Goal: Information Seeking & Learning: Understand process/instructions

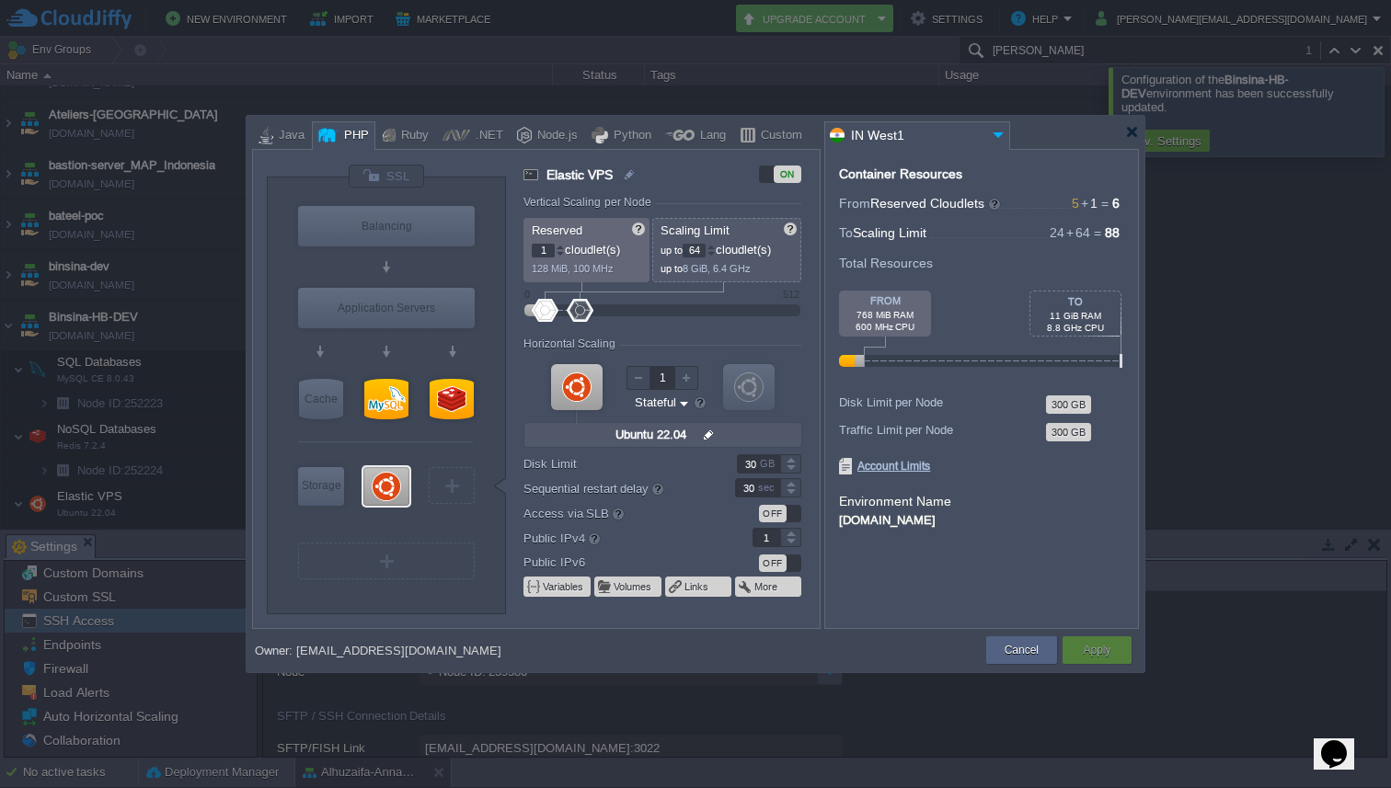
scroll to position [151, 0]
click at [1136, 132] on div at bounding box center [1132, 132] width 14 height 14
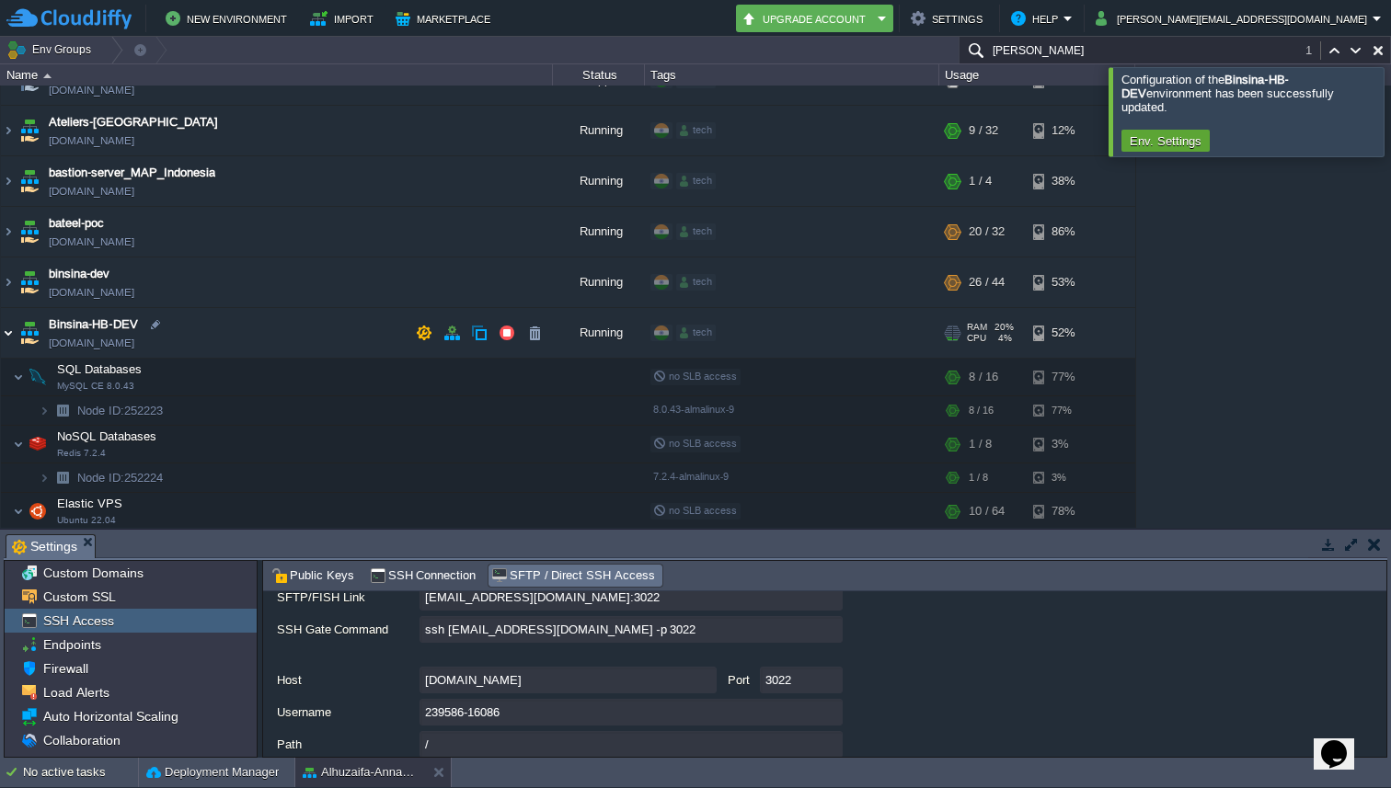
click at [10, 332] on img at bounding box center [8, 333] width 15 height 50
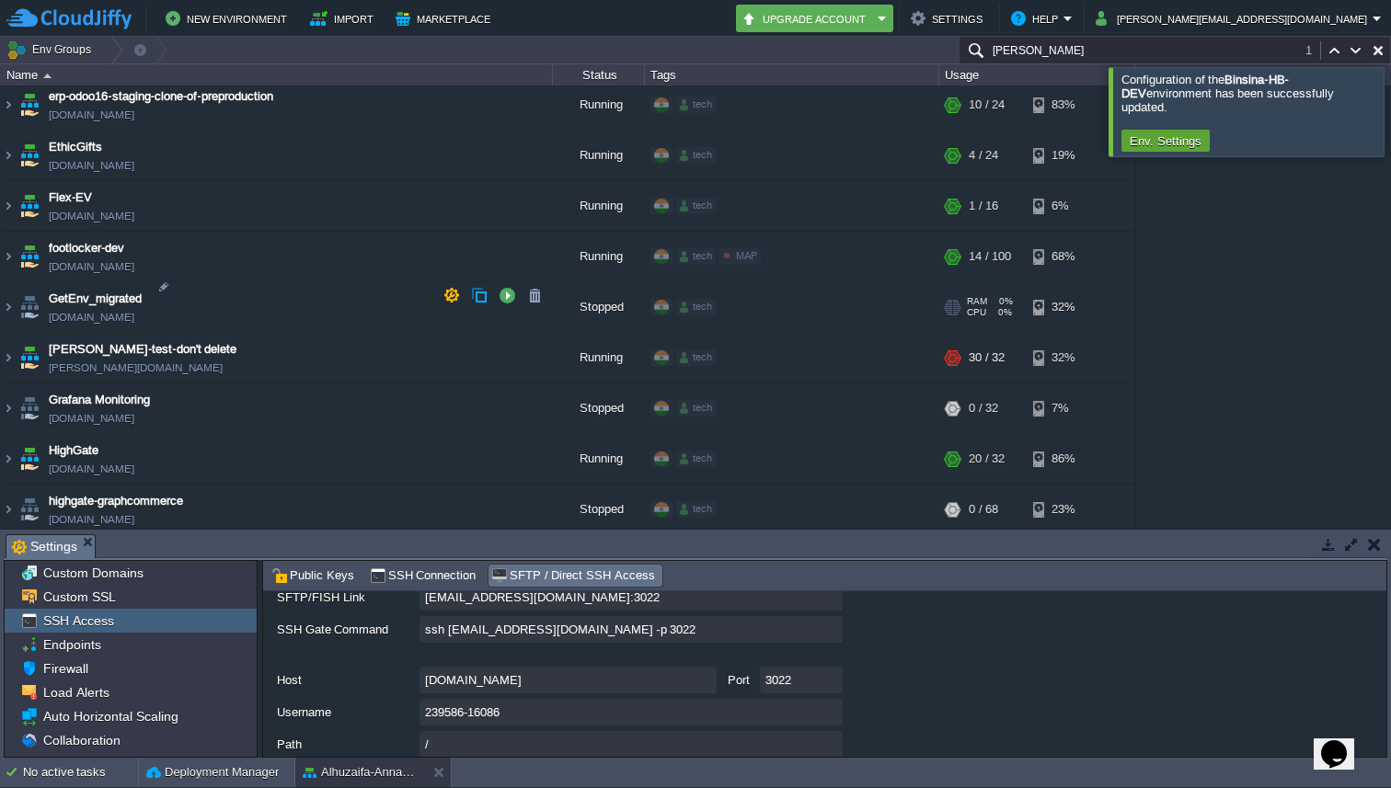
scroll to position [2210, 0]
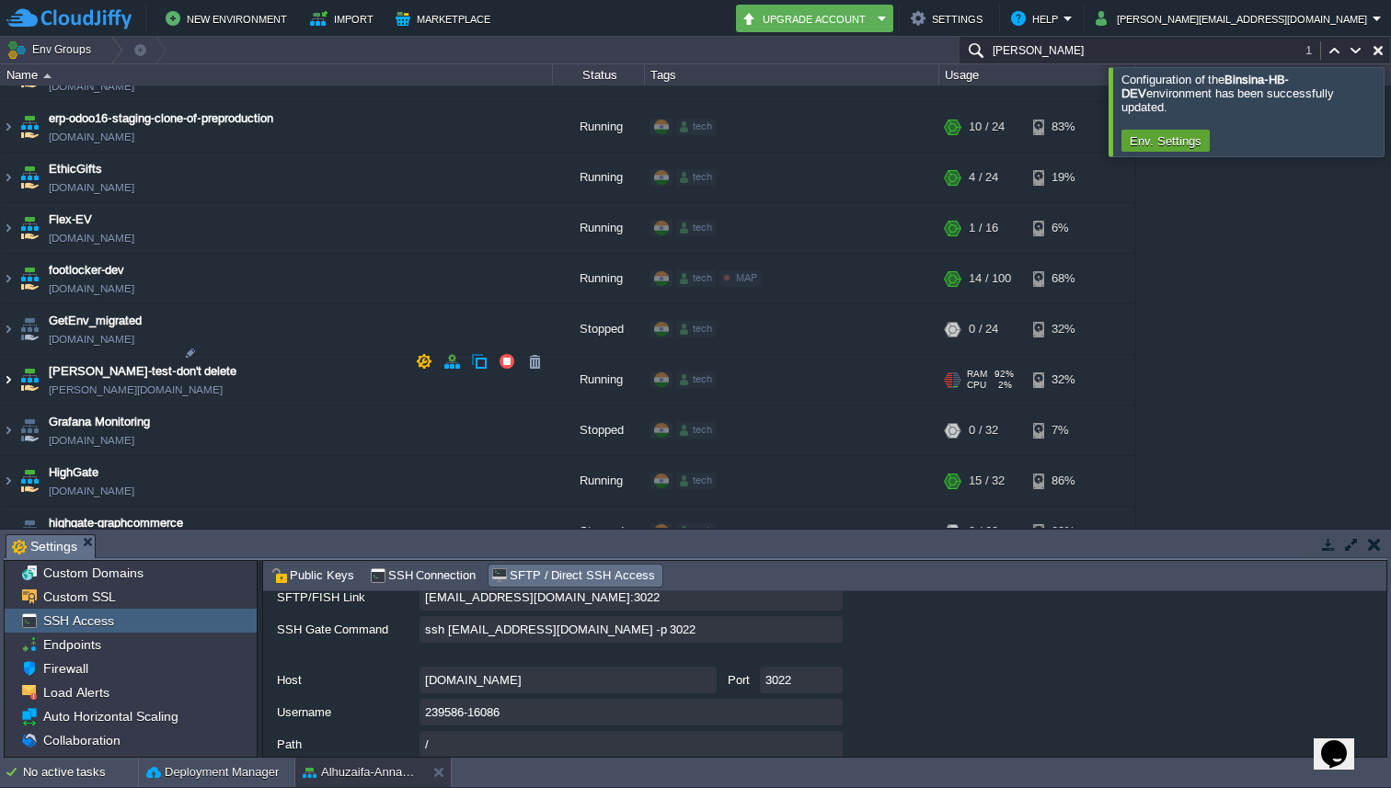
click at [15, 360] on img at bounding box center [8, 380] width 15 height 50
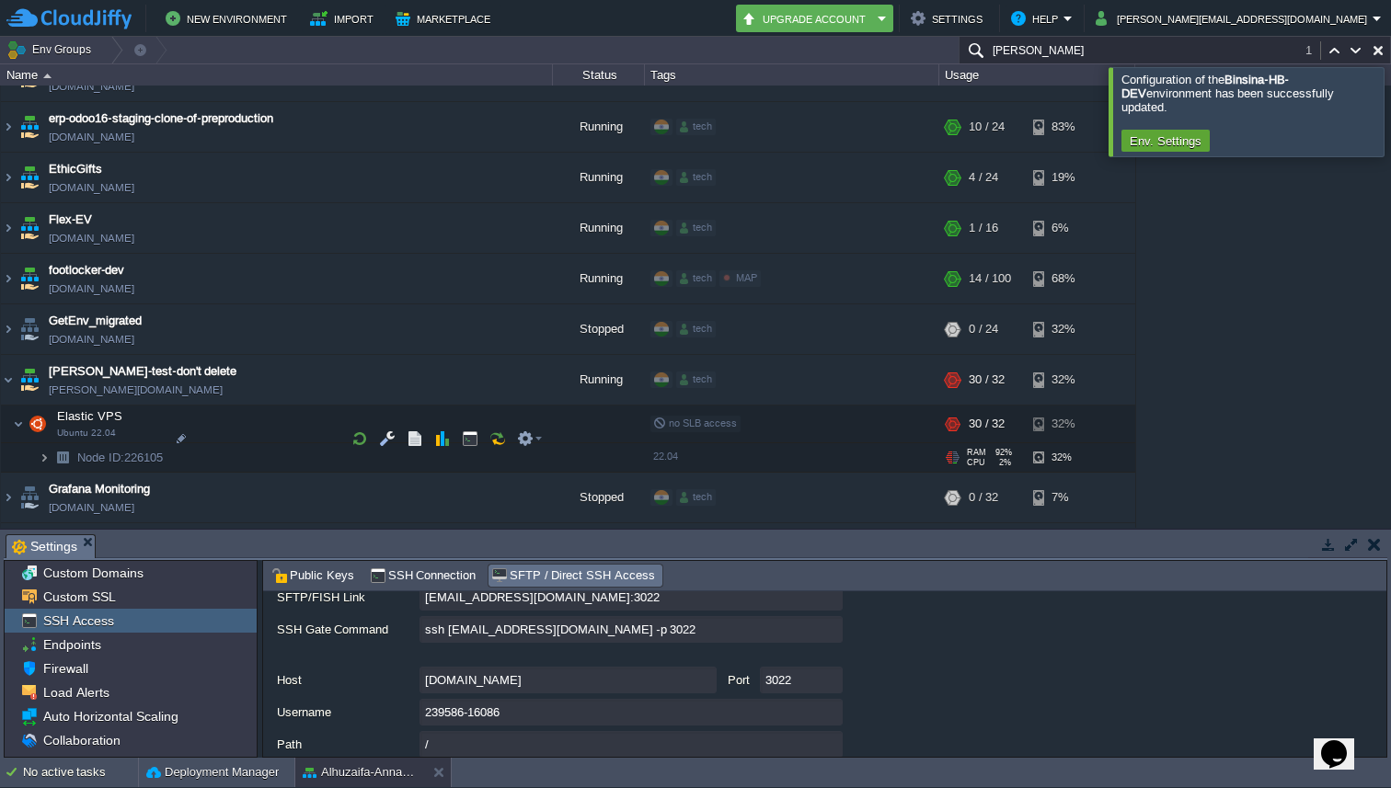
click at [48, 443] on img at bounding box center [44, 457] width 11 height 29
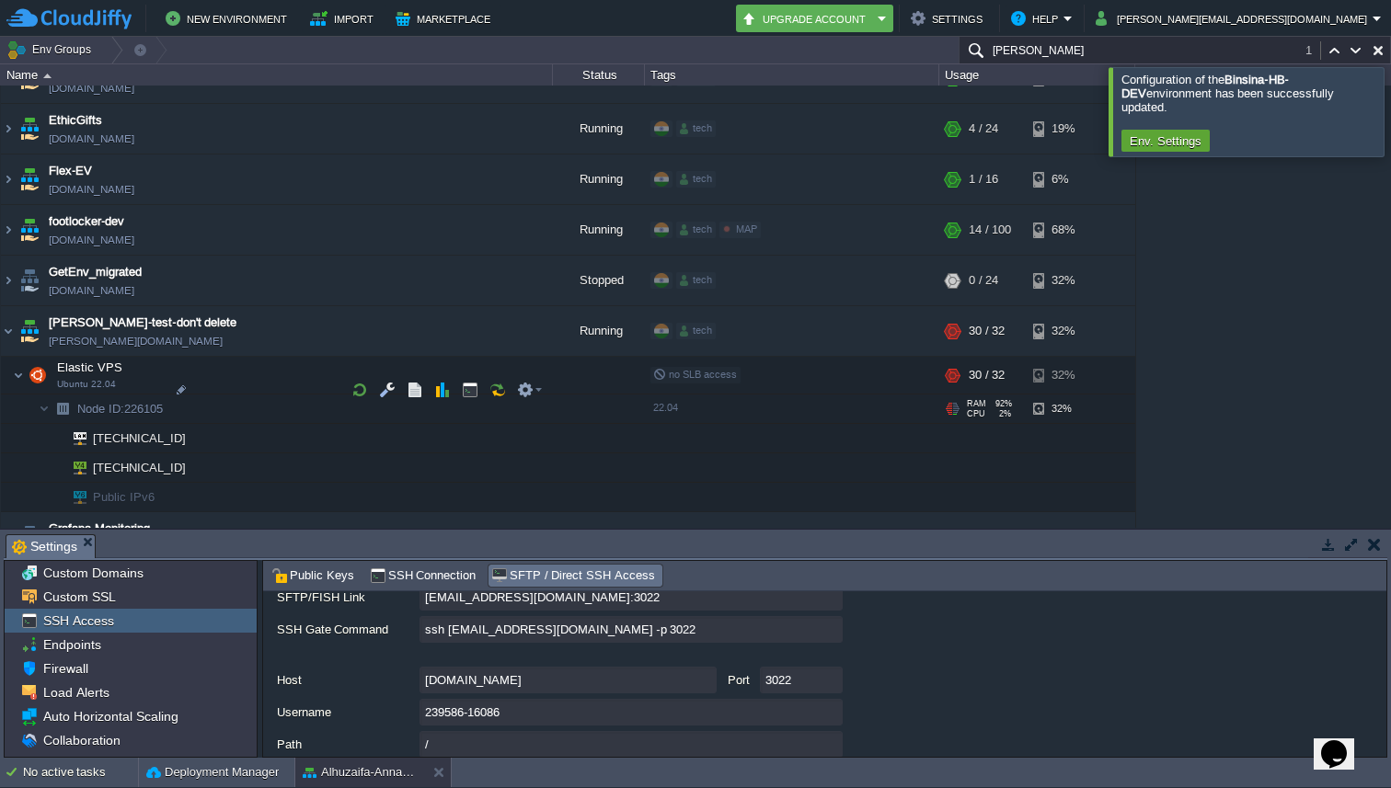
scroll to position [2265, 0]
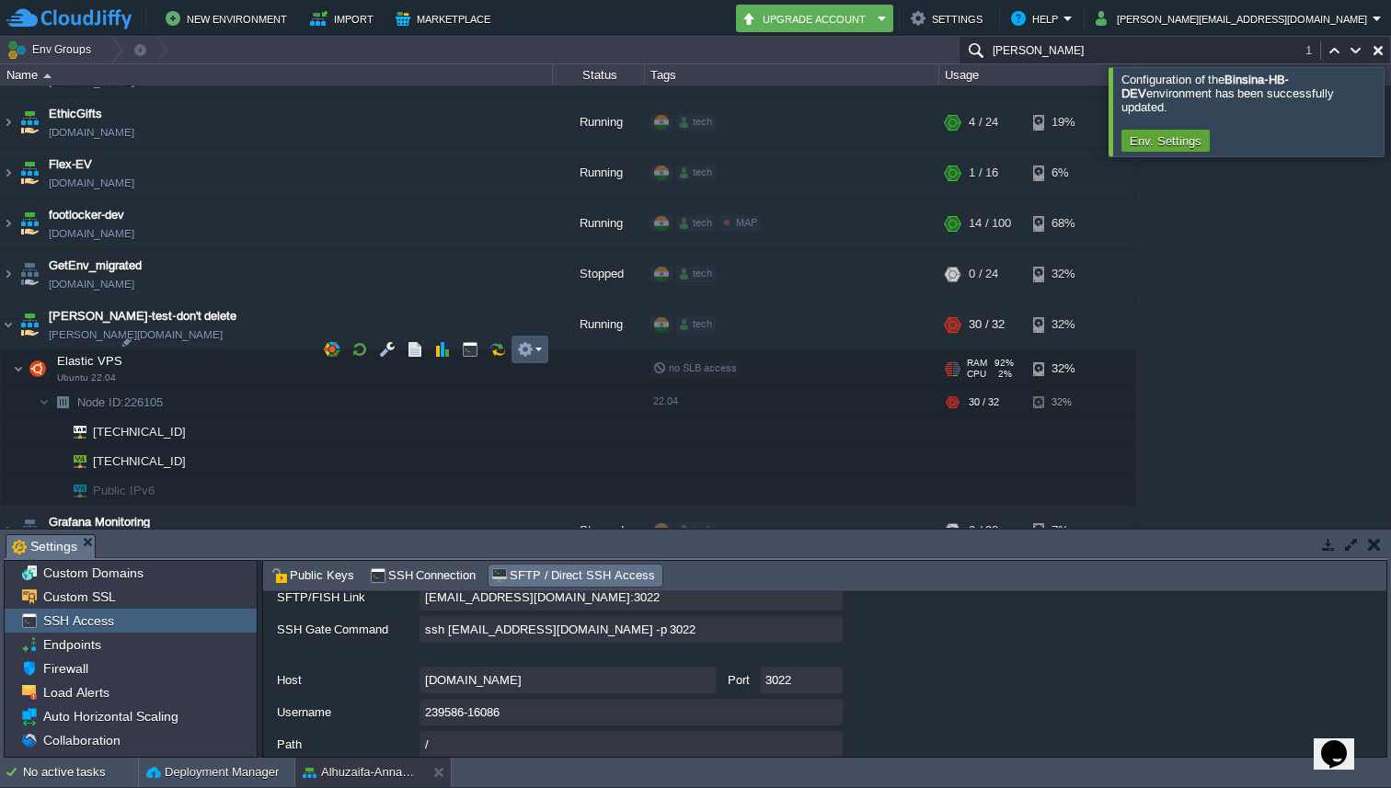
click at [532, 352] on button "button" at bounding box center [525, 349] width 17 height 17
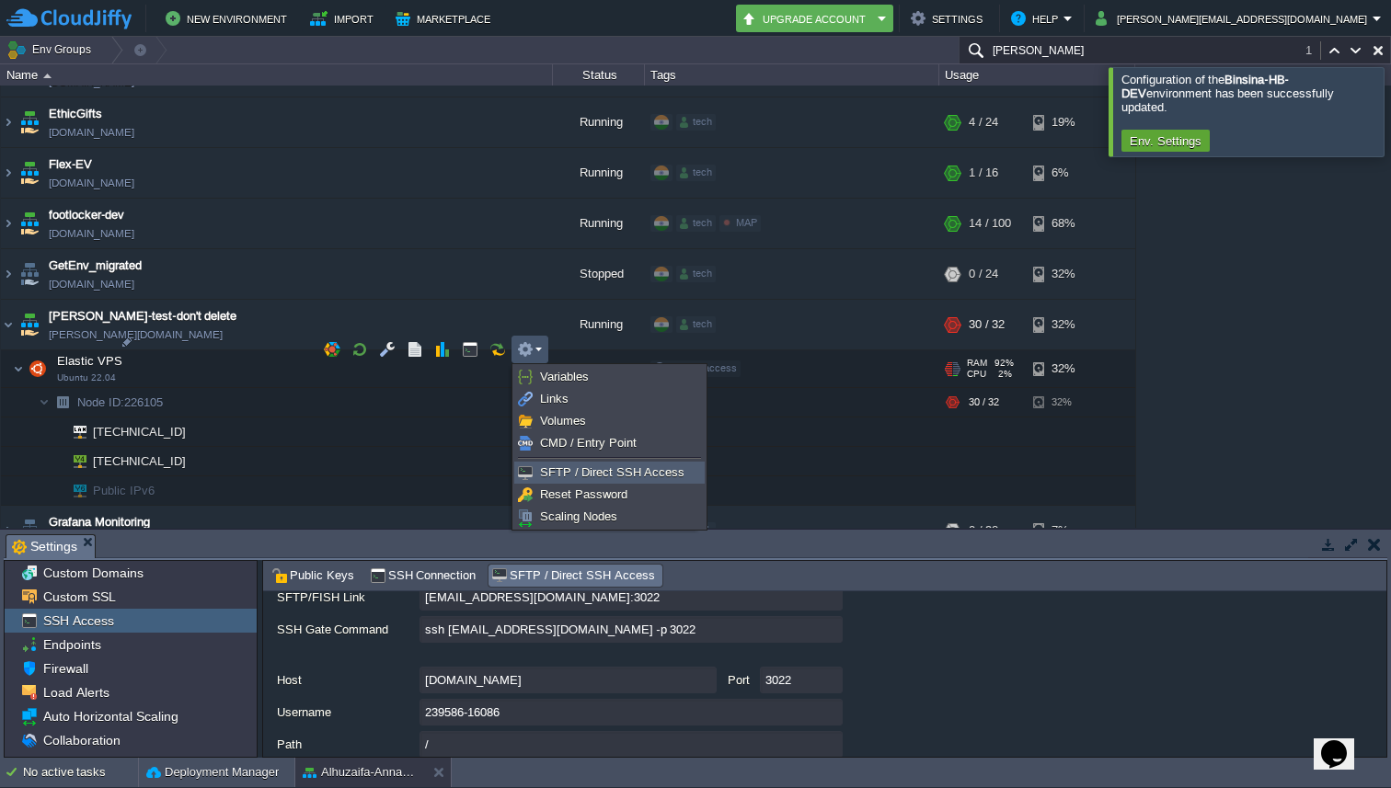
click at [545, 480] on link "SFTP / Direct SSH Access" at bounding box center [609, 473] width 189 height 20
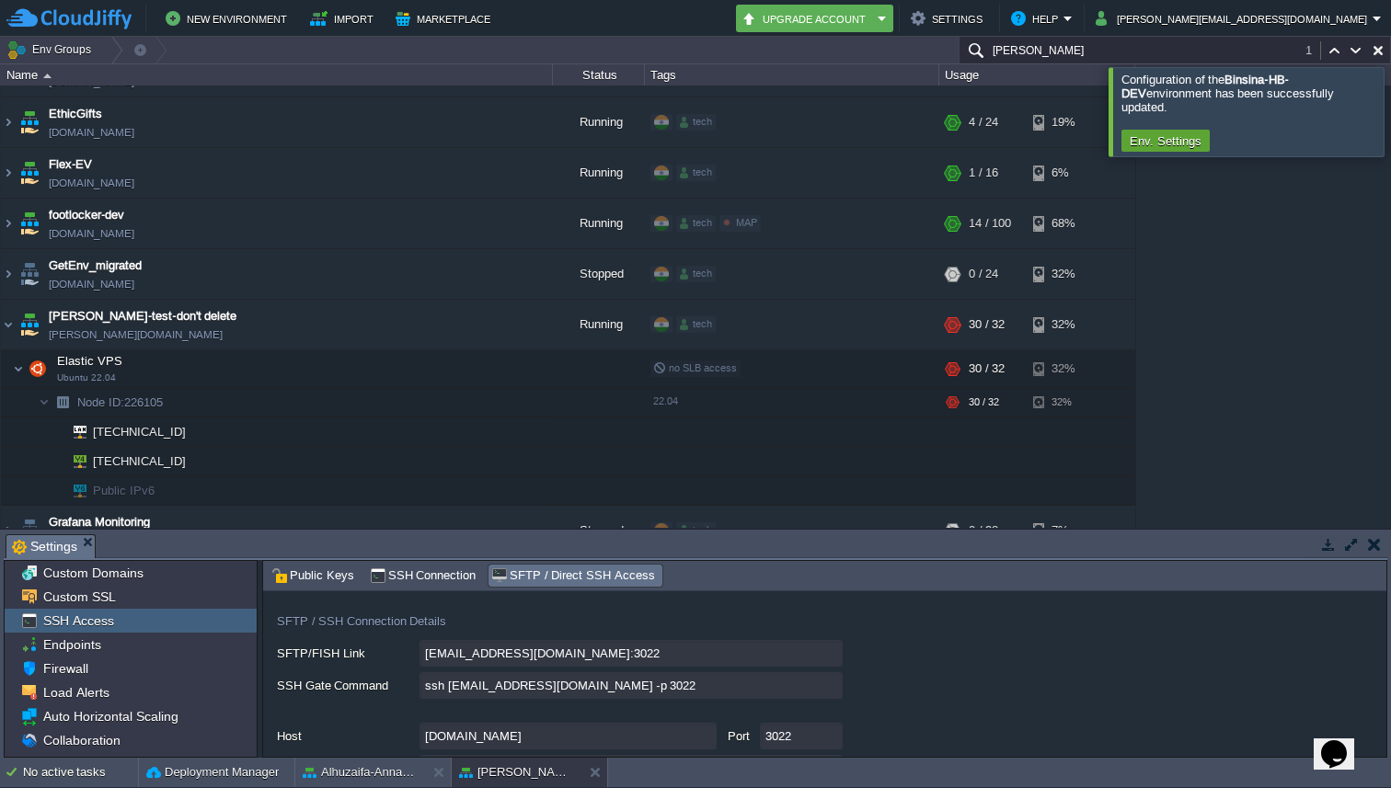
scroll to position [130, 0]
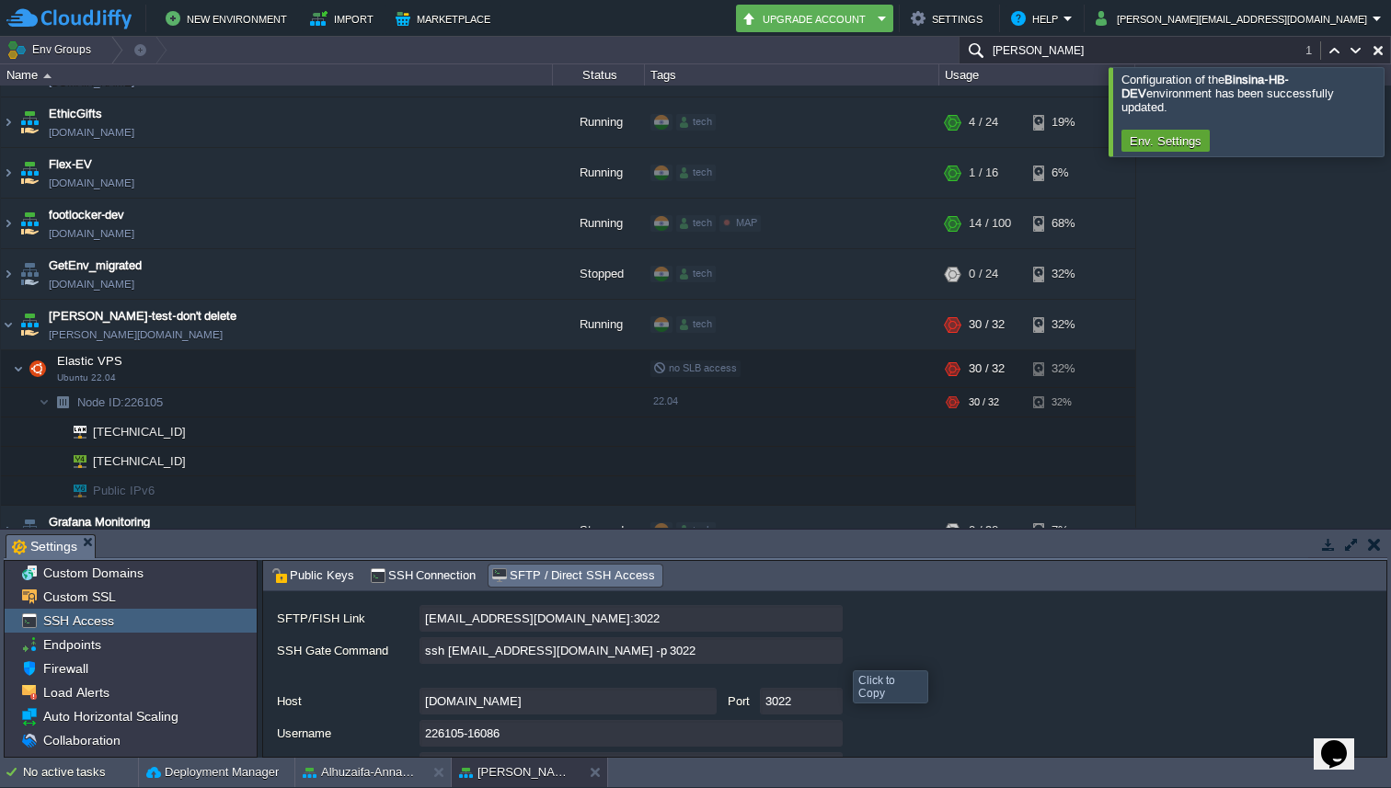
click at [839, 654] on input "ssh [EMAIL_ADDRESS][DOMAIN_NAME] -p 3022" at bounding box center [630, 650] width 423 height 27
click at [823, 650] on input "ssh [EMAIL_ADDRESS][DOMAIN_NAME] -p 3022" at bounding box center [630, 650] width 423 height 27
click at [10, 304] on img at bounding box center [8, 325] width 15 height 50
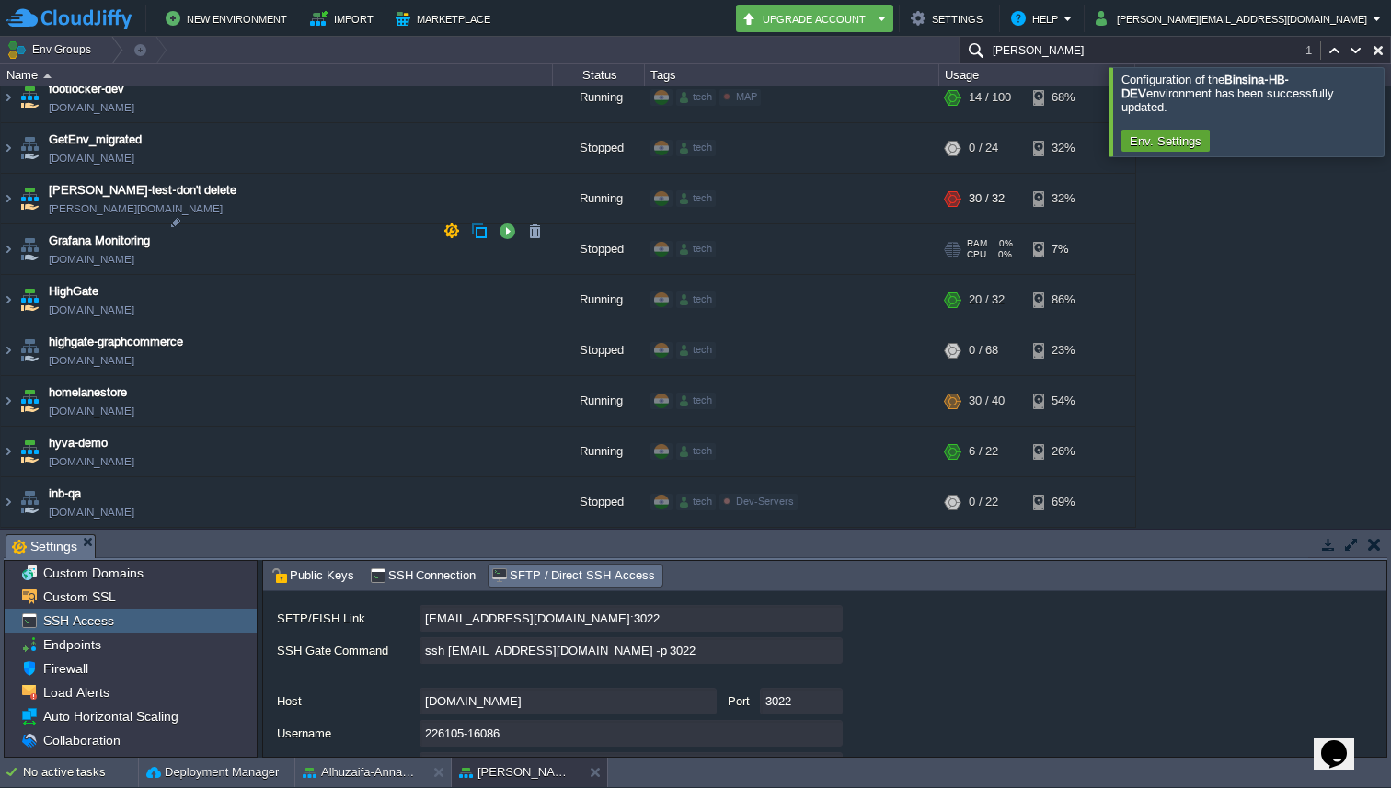
scroll to position [2406, 0]
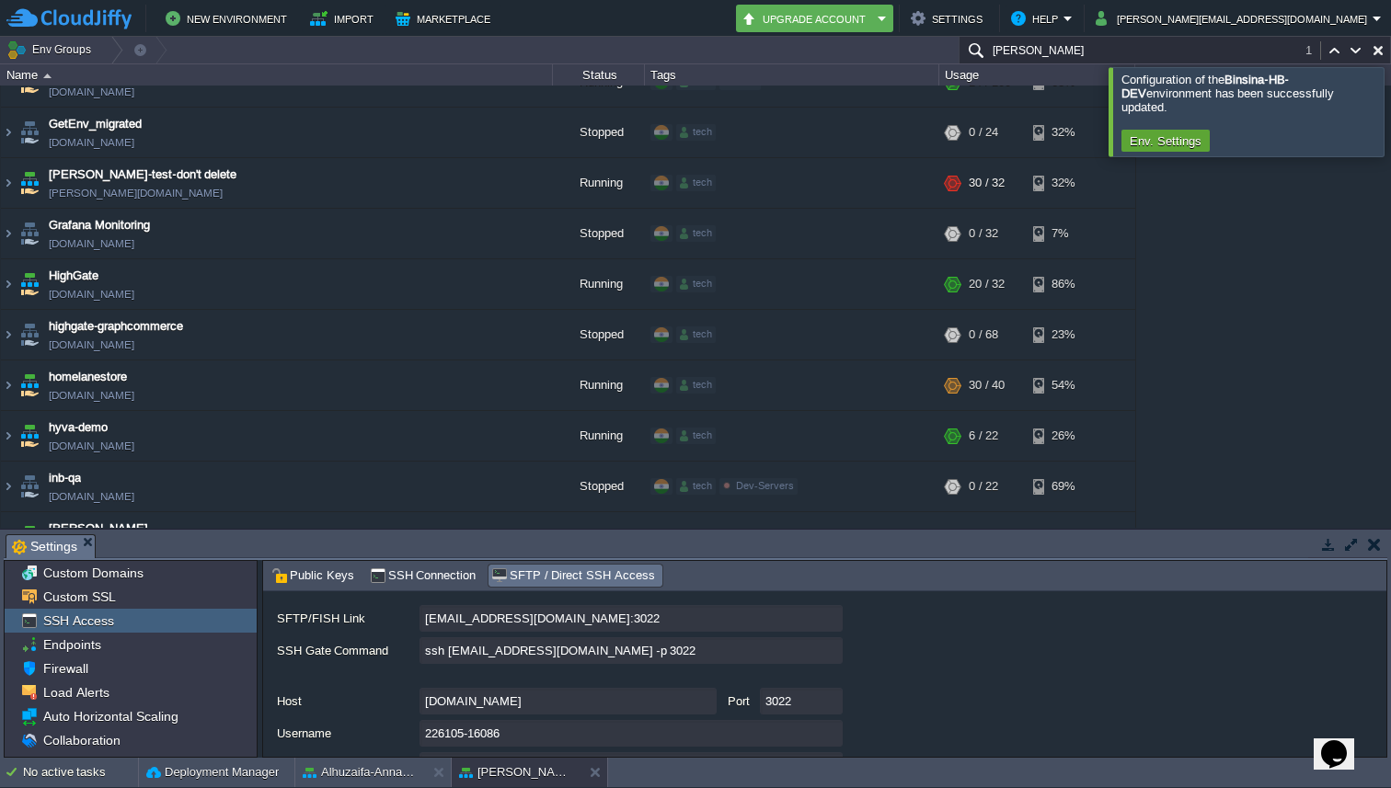
click at [1390, 103] on div at bounding box center [1413, 111] width 0 height 88
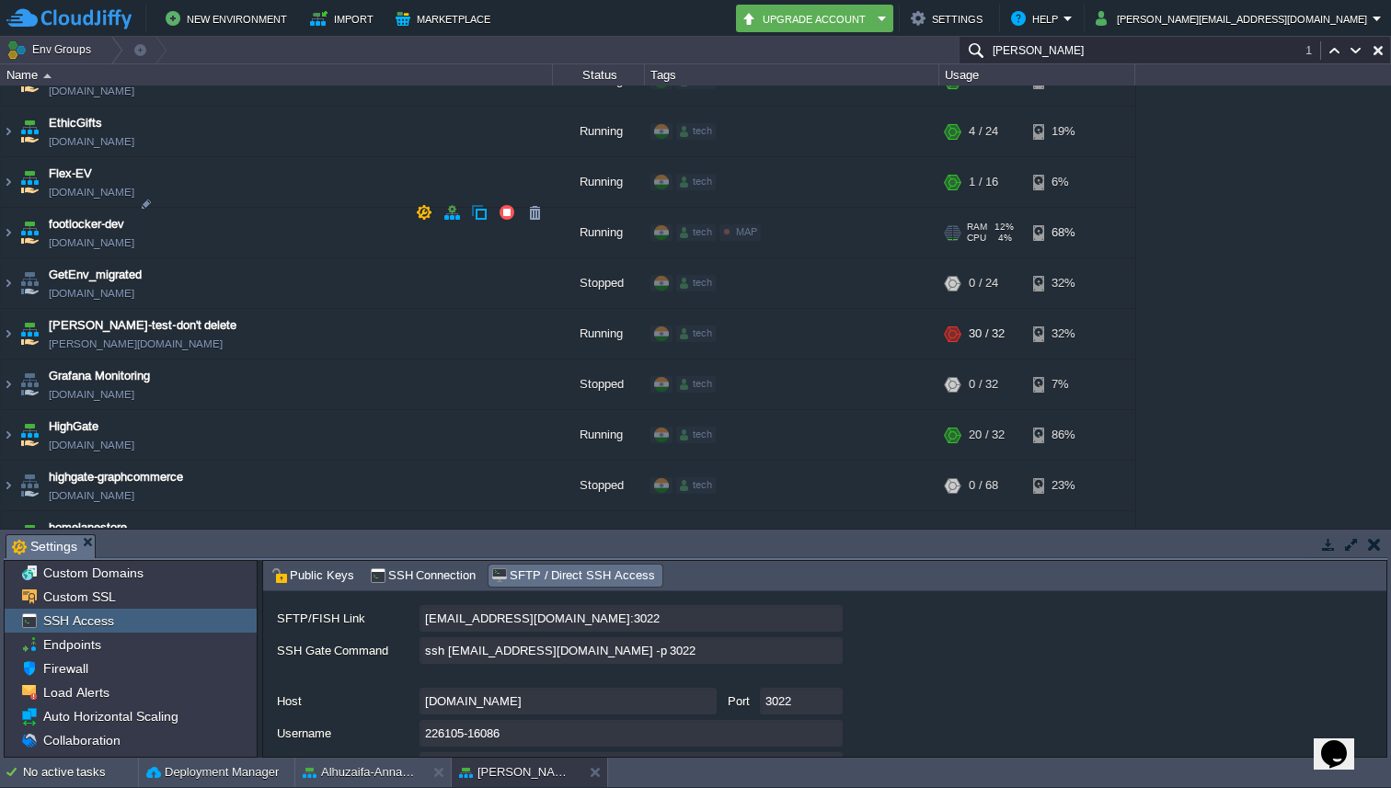
scroll to position [2249, 0]
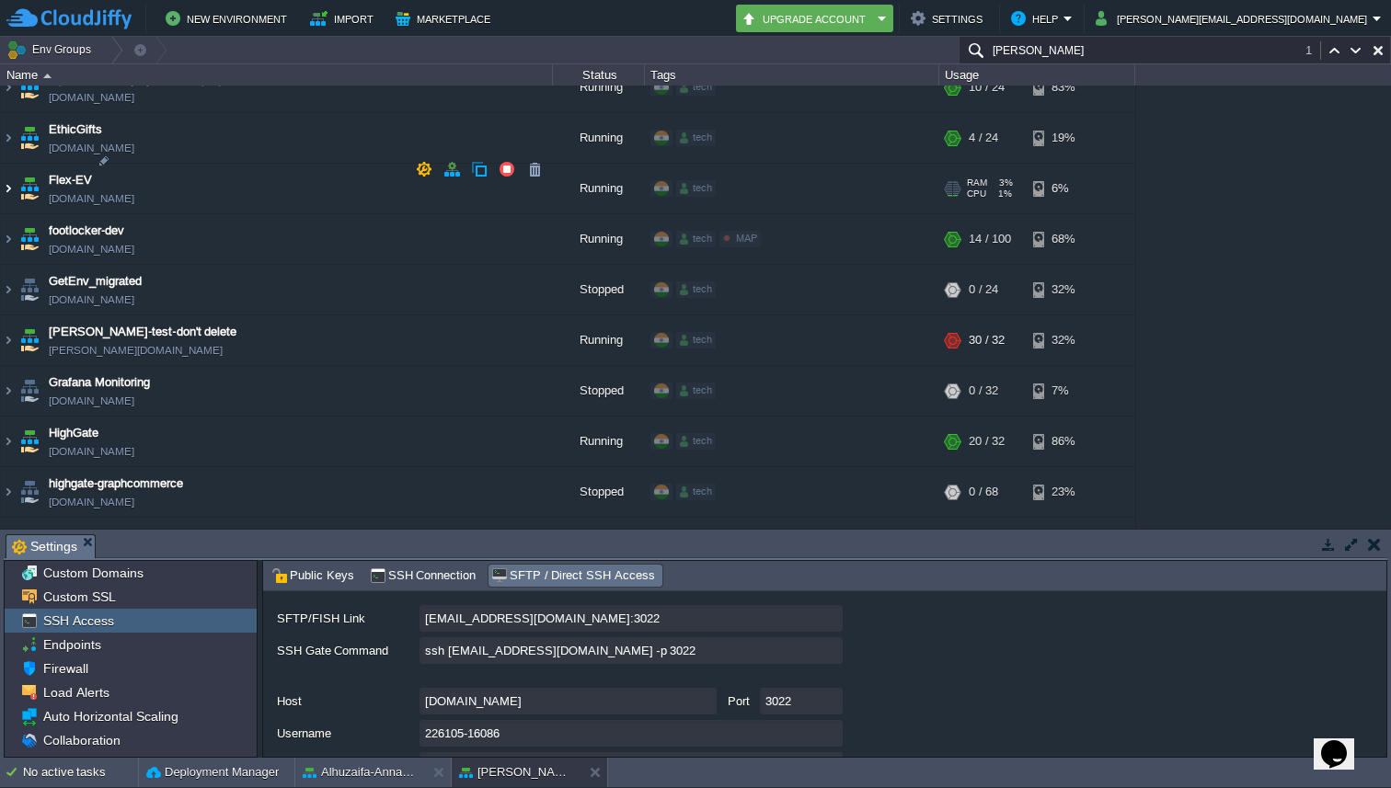
click at [15, 166] on img at bounding box center [8, 189] width 15 height 50
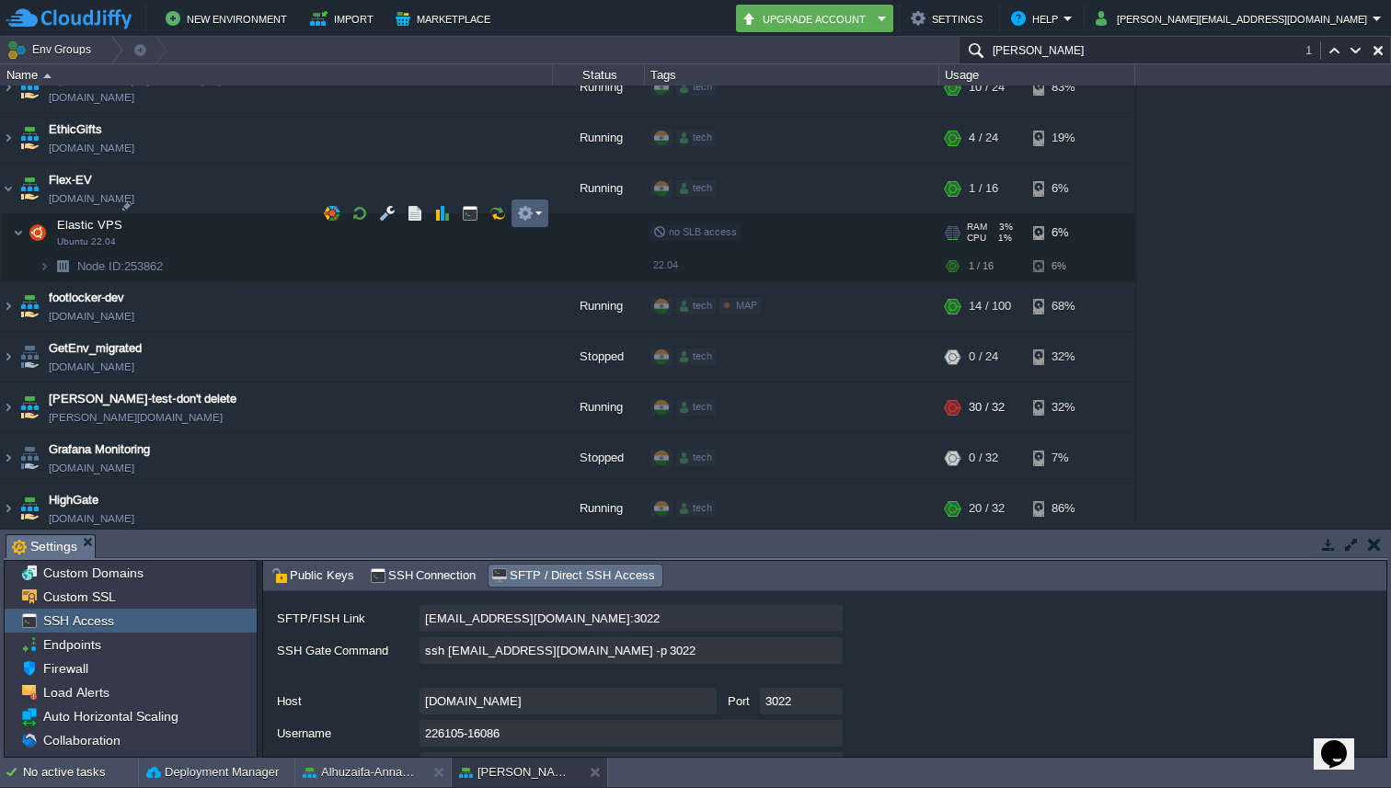
click at [544, 222] on td at bounding box center [529, 214] width 37 height 28
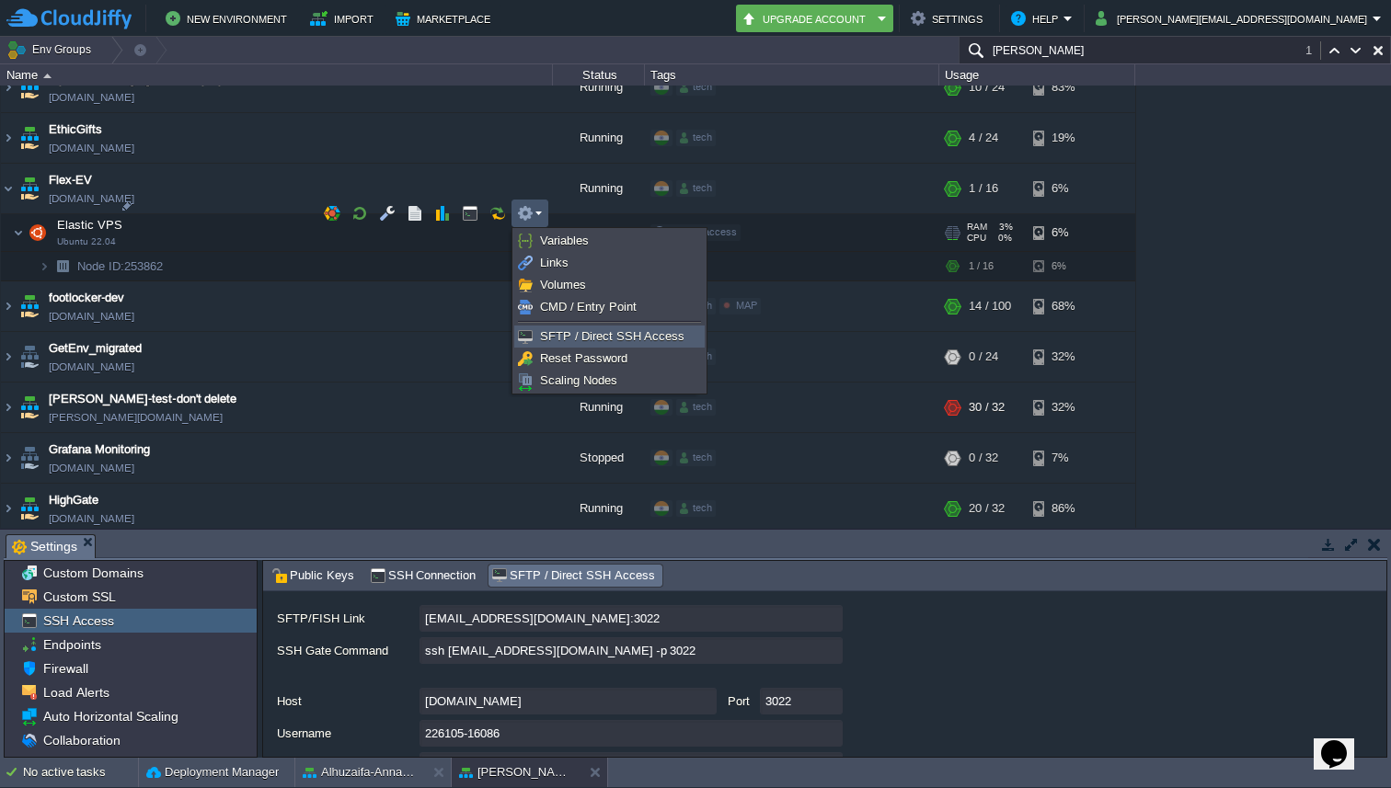
click at [565, 346] on link "SFTP / Direct SSH Access" at bounding box center [609, 337] width 189 height 20
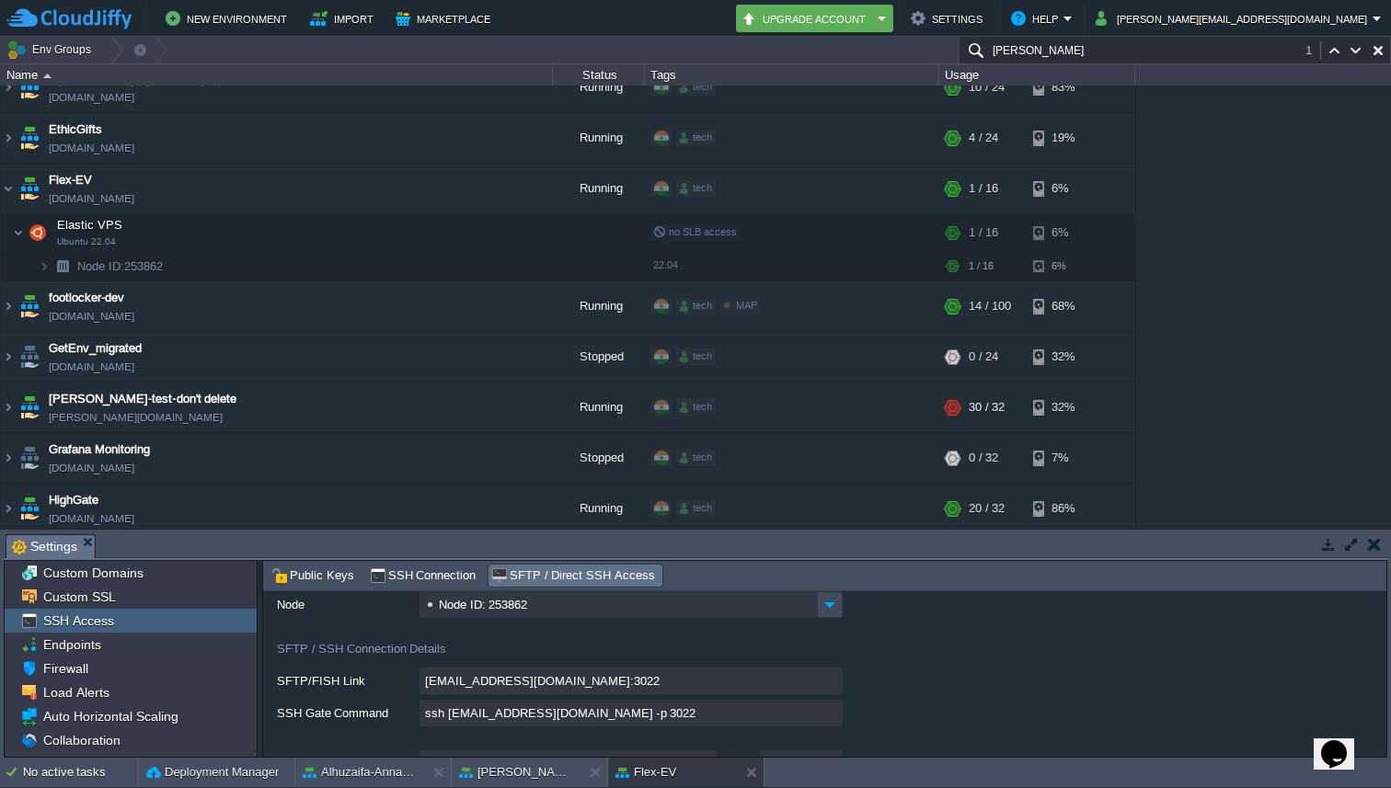
scroll to position [75, 0]
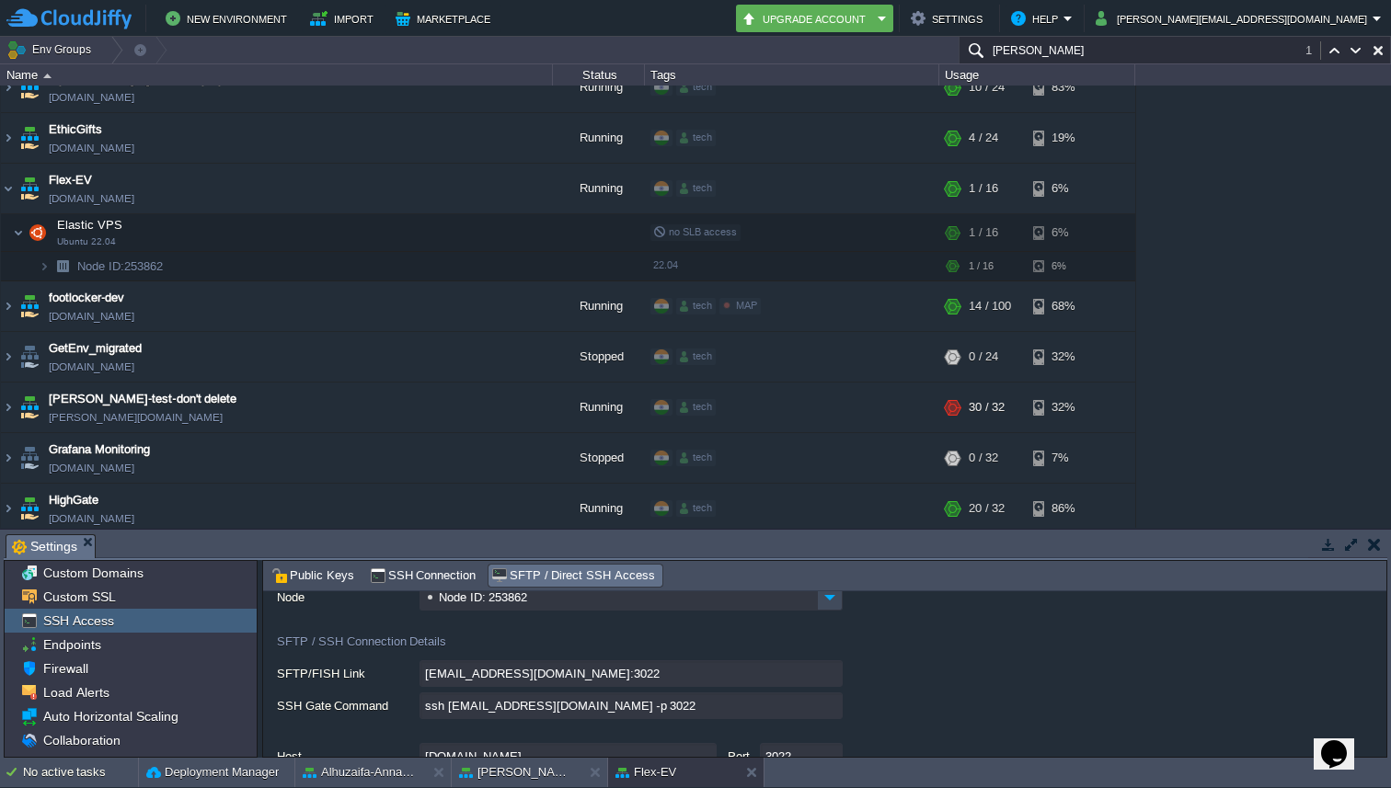
click at [833, 709] on input "ssh [EMAIL_ADDRESS][DOMAIN_NAME] -p 3022" at bounding box center [630, 706] width 423 height 27
type textarea "ssh [EMAIL_ADDRESS][DOMAIN_NAME] -p 3022"
